Goal: Information Seeking & Learning: Learn about a topic

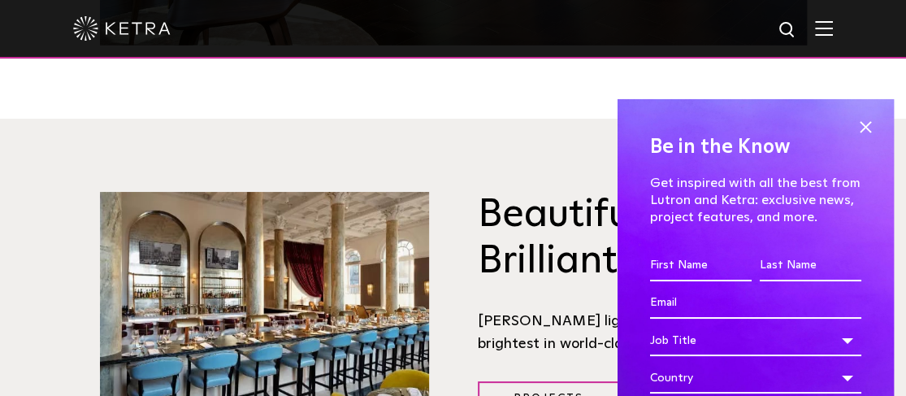
scroll to position [1624, 0]
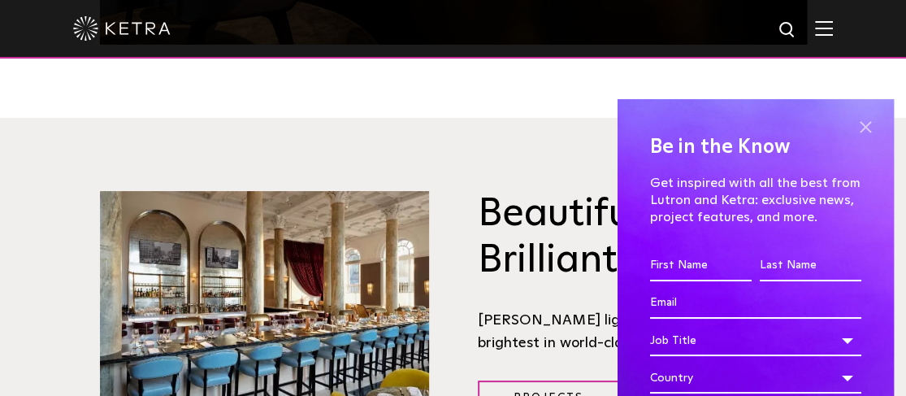
click at [853, 129] on span at bounding box center [865, 127] width 24 height 24
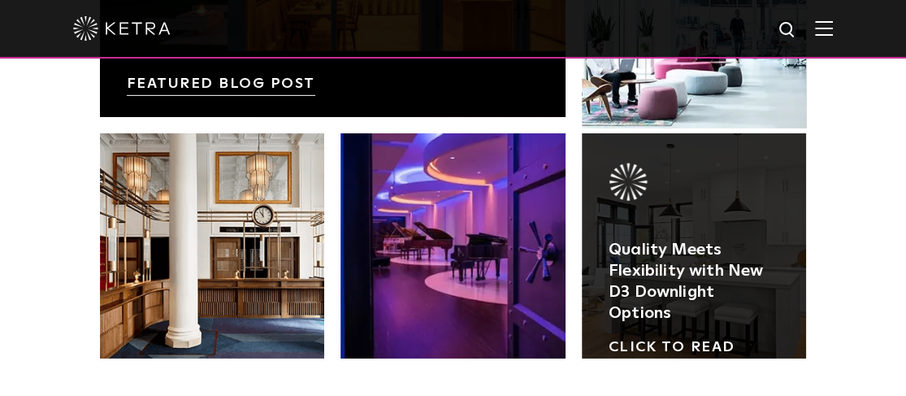
scroll to position [2680, 0]
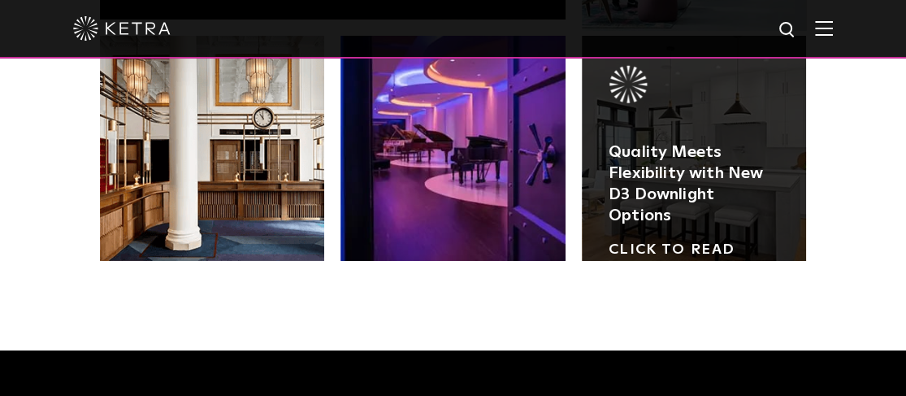
click at [664, 184] on link at bounding box center [694, 148] width 225 height 225
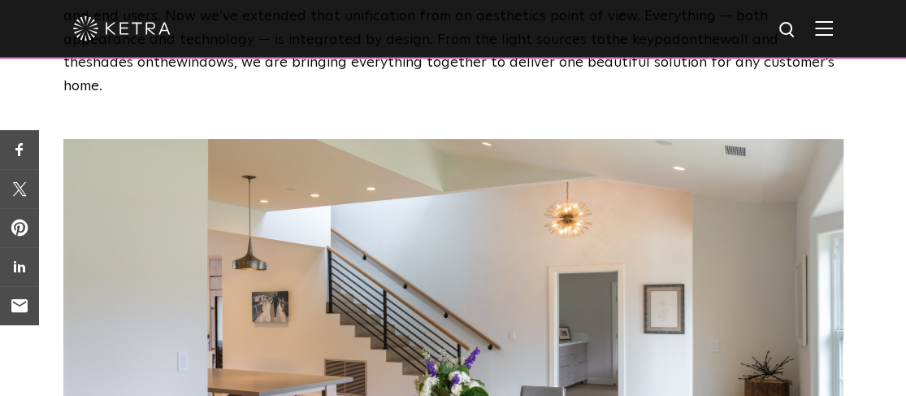
scroll to position [2031, 0]
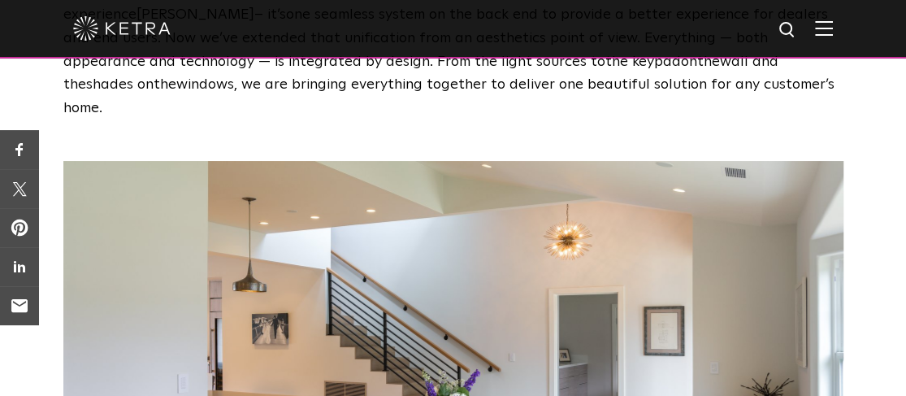
click at [236, 161] on img at bounding box center [453, 327] width 780 height 332
drag, startPoint x: 242, startPoint y: 102, endPoint x: 228, endPoint y: 115, distance: 18.4
click at [228, 161] on img at bounding box center [453, 327] width 780 height 332
click at [231, 161] on img at bounding box center [453, 327] width 780 height 332
